Goal: Information Seeking & Learning: Understand process/instructions

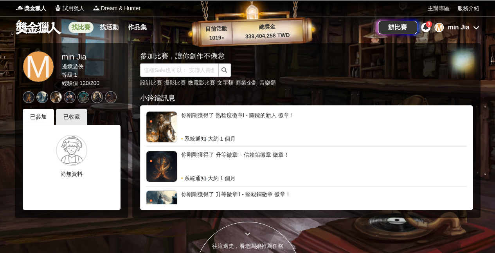
click at [77, 22] on link "找比賽" at bounding box center [81, 27] width 25 height 11
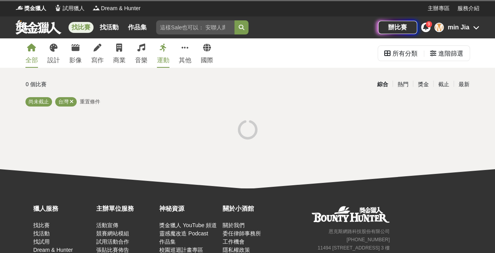
click at [439, 26] on div "M" at bounding box center [439, 27] width 9 height 9
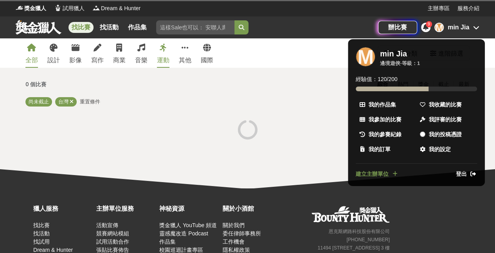
click at [363, 54] on div "M" at bounding box center [366, 57] width 20 height 20
click at [450, 105] on span "我收藏的比賽" at bounding box center [445, 105] width 33 height 8
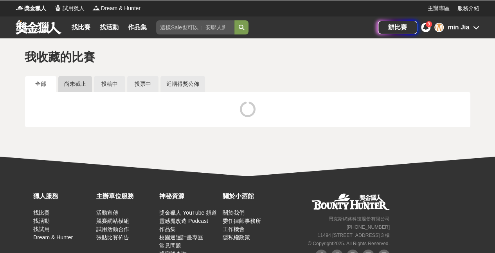
click at [79, 84] on link "尚未截止" at bounding box center [75, 84] width 34 height 16
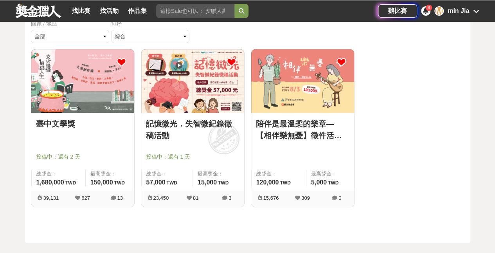
scroll to position [78, 0]
click at [83, 116] on div "臺中文學獎 投稿中：還有 2 天 總獎金： 1,680,000 168 萬 TWD 最高獎金： 150,000 TWD" at bounding box center [82, 152] width 103 height 78
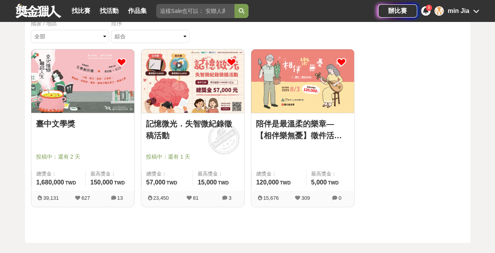
click at [98, 90] on img at bounding box center [82, 80] width 103 height 63
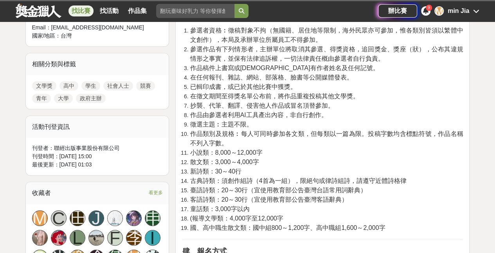
scroll to position [313, 0]
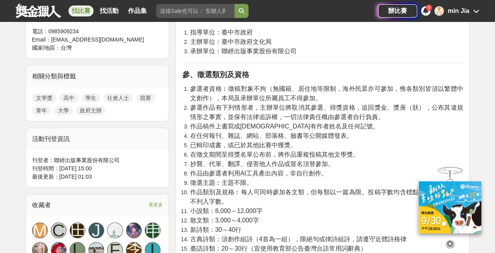
click at [450, 240] on icon at bounding box center [450, 244] width 9 height 9
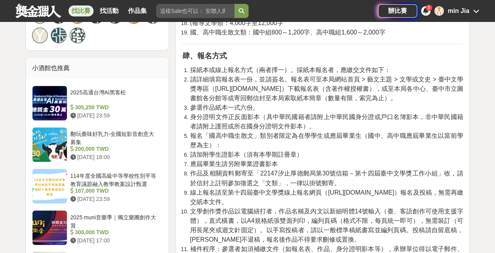
scroll to position [548, 0]
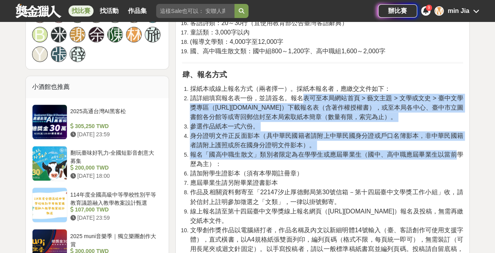
drag, startPoint x: 303, startPoint y: 96, endPoint x: 455, endPoint y: 155, distance: 163.3
click at [455, 155] on ol "採紙本或線上報名方式（兩者擇一）。採紙本報名者，應繳交文件如下： 請詳細填寫報名表一份，並請簽名。報名表可至本局網站首頁 > 藝文主題 > 文學或文史 > 臺…" at bounding box center [322, 192] width 281 height 216
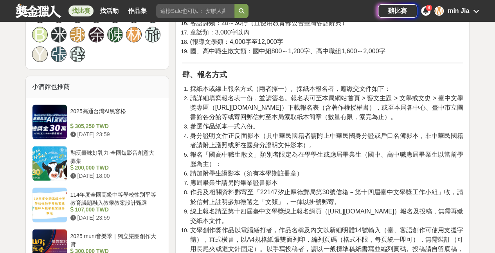
click at [390, 191] on span "作品及相關資料郵寄至「22147汐止厚德郵局第30號信箱－第十四屆臺中文學獎工作小組」收，請於信封上註明參加徵選之「文類」，一律以掛號郵寄。" at bounding box center [326, 197] width 273 height 16
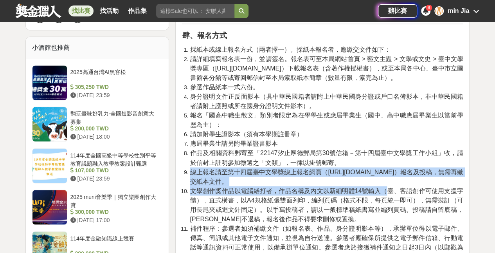
scroll to position [627, 0]
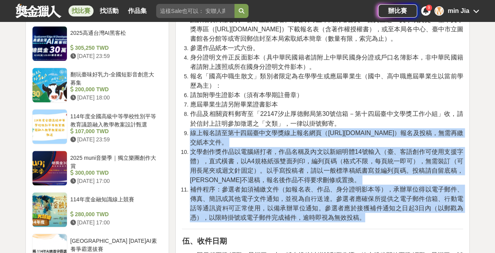
drag, startPoint x: 190, startPoint y: 173, endPoint x: 387, endPoint y: 213, distance: 200.6
click at [387, 213] on ol "採紙本或線上報名方式（兩者擇一）。採紙本報名者，應繳交文件如下： 請詳細填寫報名表一份，並請簽名。報名表可至本局網站首頁 > 藝文主題 > 文學或文史 > 臺…" at bounding box center [322, 114] width 281 height 216
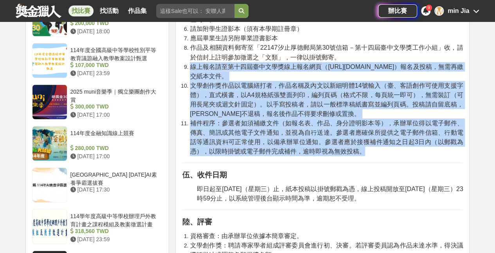
scroll to position [705, 0]
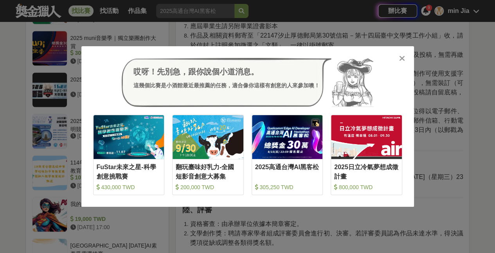
click at [403, 58] on icon at bounding box center [402, 58] width 6 height 8
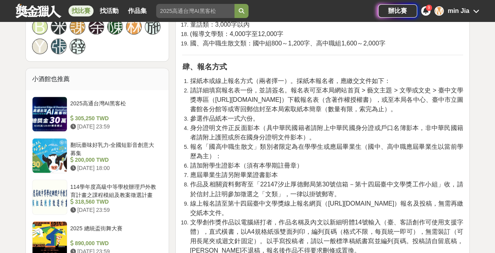
scroll to position [627, 0]
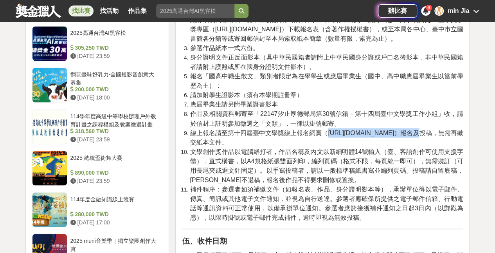
drag, startPoint x: 328, startPoint y: 135, endPoint x: 396, endPoint y: 132, distance: 67.8
click at [396, 132] on span "線上報名請至第十四屆臺中文學獎線上報名網頁（[URL][DOMAIN_NAME]）報名及投稿，無需再繳交紙本文件。" at bounding box center [326, 137] width 273 height 16
copy span "[URL][DOMAIN_NAME]"
